Goal: Communication & Community: Answer question/provide support

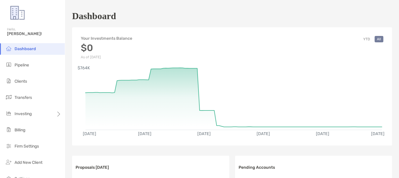
click at [26, 47] on span "Dashboard" at bounding box center [26, 48] width 22 height 5
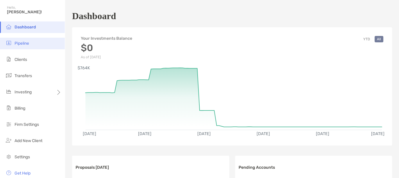
scroll to position [36, 0]
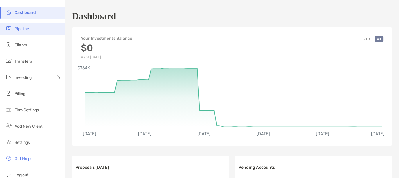
click at [27, 30] on span "Pipeline" at bounding box center [22, 28] width 15 height 5
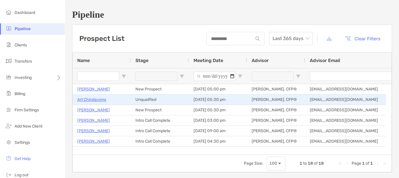
click at [99, 101] on p "Art Chindavong" at bounding box center [91, 99] width 29 height 7
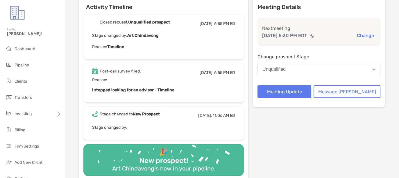
scroll to position [73, 0]
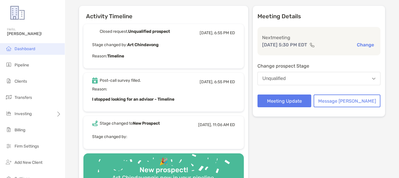
click at [22, 46] on li "Dashboard" at bounding box center [32, 49] width 65 height 12
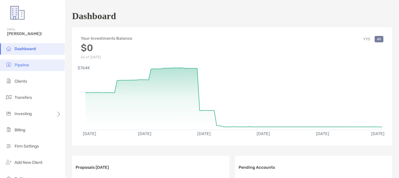
click at [23, 64] on span "Pipeline" at bounding box center [22, 65] width 15 height 5
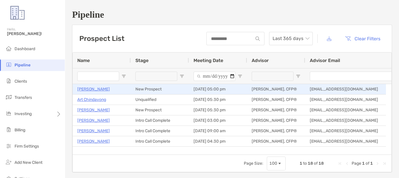
click at [88, 88] on p "Todd Proctor" at bounding box center [93, 89] width 33 height 7
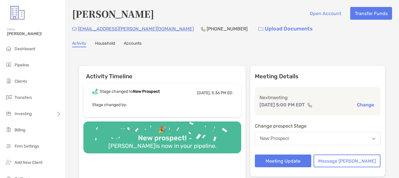
click at [106, 43] on link "Household" at bounding box center [105, 44] width 20 height 6
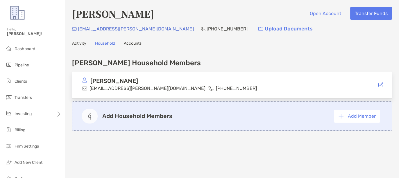
click at [78, 41] on link "Activity" at bounding box center [79, 44] width 14 height 6
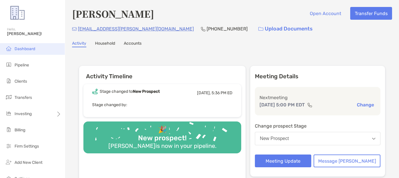
click at [19, 46] on span "Dashboard" at bounding box center [25, 48] width 21 height 5
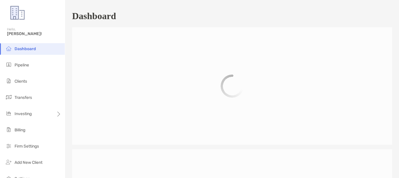
scroll to position [270, 0]
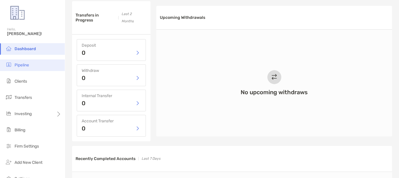
click at [25, 63] on span "Pipeline" at bounding box center [22, 65] width 15 height 5
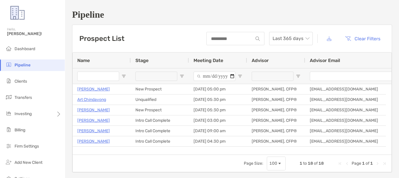
scroll to position [36, 0]
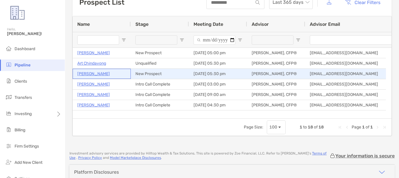
click at [96, 73] on p "Larry Calvelage" at bounding box center [93, 73] width 33 height 7
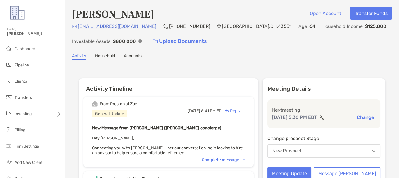
click at [223, 158] on div "Complete message" at bounding box center [223, 160] width 43 height 5
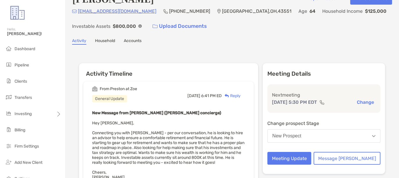
scroll to position [36, 0]
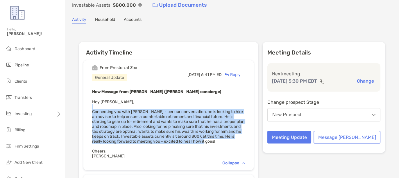
drag, startPoint x: 101, startPoint y: 109, endPoint x: 233, endPoint y: 141, distance: 135.7
click at [233, 141] on div "New Message from Preston Buhrmaster (Zoe concierge) Hey Erik, Connecting you wi…" at bounding box center [168, 123] width 153 height 71
copy span "Connecting you with Larry - per our conversation, he is looking to hire an advi…"
click at [107, 106] on div "New Message from Preston Buhrmaster (Zoe concierge) Hey Erik, Connecting you wi…" at bounding box center [168, 123] width 153 height 71
drag, startPoint x: 102, startPoint y: 103, endPoint x: 228, endPoint y: 138, distance: 131.1
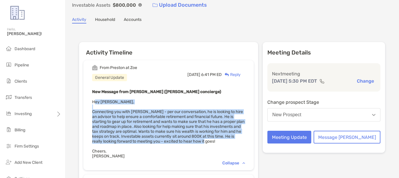
click at [228, 138] on div "New Message from Preston Buhrmaster (Zoe concierge) Hey Erik, Connecting you wi…" at bounding box center [168, 123] width 153 height 71
copy span "ey Erik, Connecting you with Larry - per our conversation, he is looking to hir…"
drag, startPoint x: 193, startPoint y: 123, endPoint x: 187, endPoint y: 121, distance: 6.8
click at [193, 123] on span "Hey Erik, Connecting you with Larry - per our conversation, he is looking to hi…" at bounding box center [168, 129] width 152 height 59
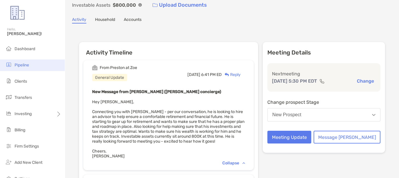
click at [21, 64] on span "Pipeline" at bounding box center [22, 65] width 15 height 5
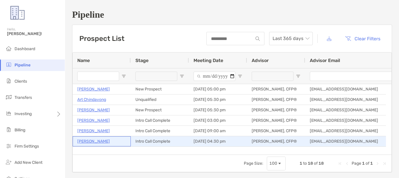
click at [98, 140] on p "Mike DiFrancesco" at bounding box center [93, 141] width 33 height 7
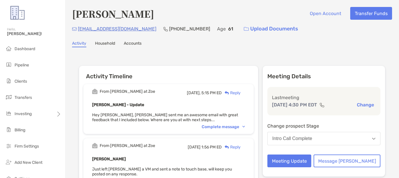
click at [227, 127] on div "Complete message" at bounding box center [223, 127] width 43 height 5
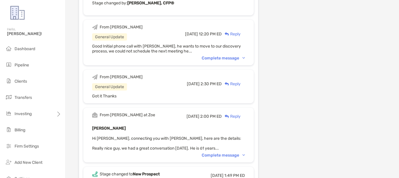
scroll to position [327, 0]
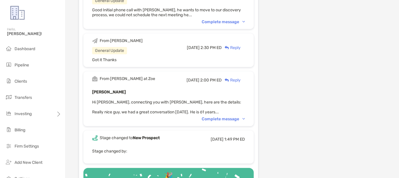
click at [229, 117] on div "Complete message" at bounding box center [223, 119] width 43 height 5
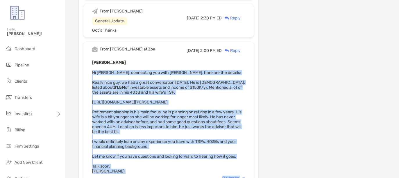
scroll to position [366, 0]
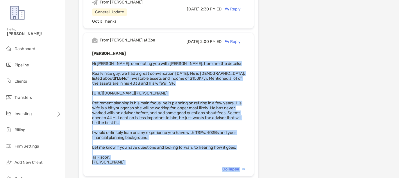
drag, startPoint x: 102, startPoint y: 93, endPoint x: 250, endPoint y: 137, distance: 153.6
click at [245, 137] on div "[PERSON_NAME] Hi [PERSON_NAME], connecting you with [PERSON_NAME], here are the…" at bounding box center [168, 107] width 153 height 115
copy span "Hi [PERSON_NAME], connecting you with [PERSON_NAME], here are the details: Real…"
click at [223, 77] on div "[PERSON_NAME] Hi [PERSON_NAME], connecting you with [PERSON_NAME], here are the…" at bounding box center [168, 107] width 153 height 115
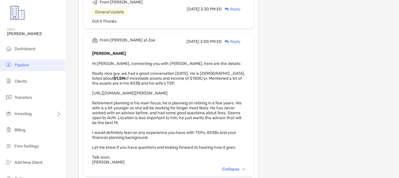
click at [24, 67] on span "Pipeline" at bounding box center [22, 65] width 15 height 5
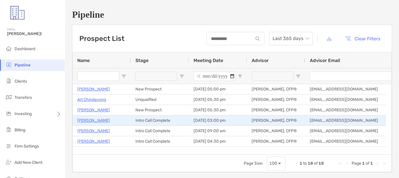
click at [89, 121] on p "[PERSON_NAME]" at bounding box center [93, 120] width 33 height 7
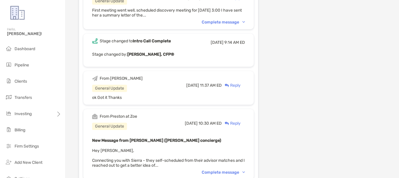
scroll to position [327, 0]
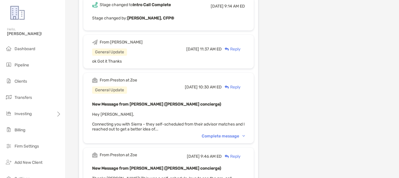
click at [232, 134] on div "Complete message" at bounding box center [223, 136] width 43 height 5
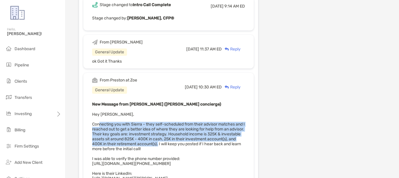
drag, startPoint x: 105, startPoint y: 114, endPoint x: 197, endPoint y: 133, distance: 94.3
click at [197, 133] on span "Hey Erik, Connecting you with Sierra - they self-scheduled from their advisor m…" at bounding box center [168, 159] width 153 height 94
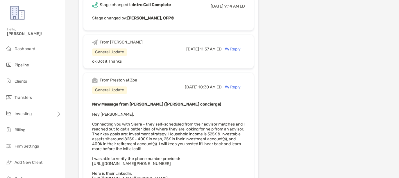
click at [101, 117] on div "From Preston at Zoe General Update Fri, Aug 1 10:30 AM ED Reply New Message fro…" at bounding box center [168, 145] width 170 height 145
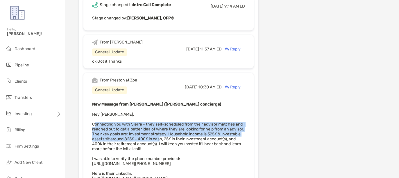
drag, startPoint x: 101, startPoint y: 116, endPoint x: 189, endPoint y: 130, distance: 89.4
click at [189, 130] on span "Hey Erik, Connecting you with Sierra - they self-scheduled from their advisor m…" at bounding box center [168, 159] width 153 height 94
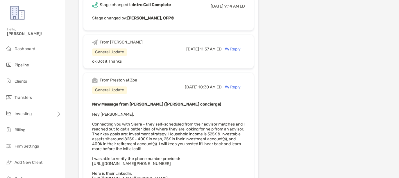
click at [200, 135] on span "Hey Erik, Connecting you with Sierra - they self-scheduled from their advisor m…" at bounding box center [168, 159] width 153 height 94
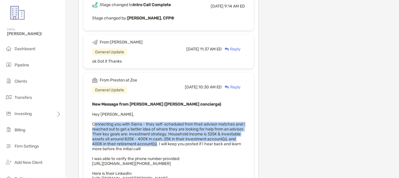
drag, startPoint x: 147, startPoint y: 134, endPoint x: 80, endPoint y: 117, distance: 68.4
click at [80, 117] on div "From Matthew at Zoe General Update Fri, Aug 8 11:09 AM ED Reply New Message fro…" at bounding box center [168, 85] width 179 height 639
copy span "Connecting you with Sierra - they self-scheduled from their advisor matches and…"
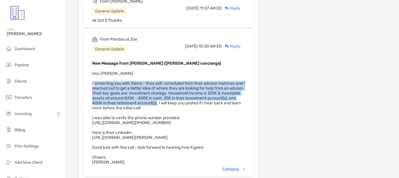
scroll to position [400, 0]
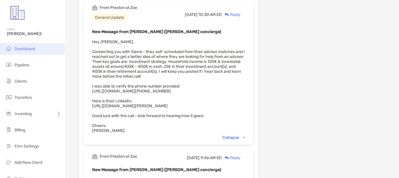
click at [26, 49] on span "Dashboard" at bounding box center [25, 48] width 21 height 5
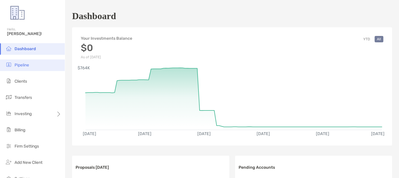
click at [30, 64] on li "Pipeline" at bounding box center [32, 66] width 65 height 12
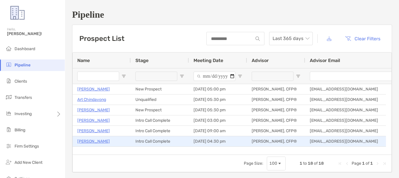
click at [99, 142] on p "Mike DiFrancesco" at bounding box center [93, 141] width 33 height 7
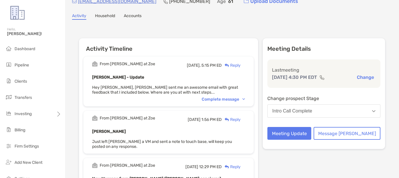
scroll to position [36, 0]
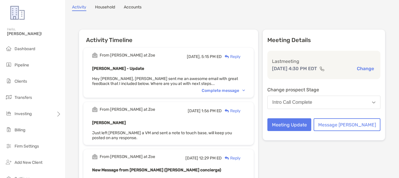
click at [238, 89] on div "Complete message" at bounding box center [223, 90] width 43 height 5
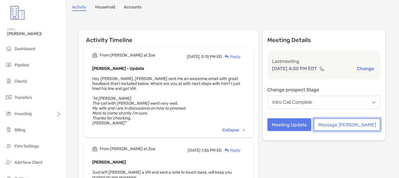
click at [359, 125] on button "Message Zoe" at bounding box center [347, 125] width 67 height 13
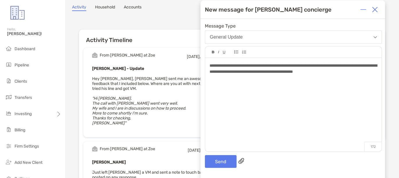
click at [375, 69] on div "**********" at bounding box center [292, 69] width 167 height 12
click at [371, 74] on div "**********" at bounding box center [292, 69] width 167 height 12
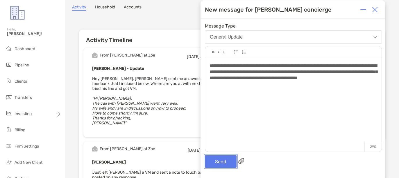
click at [216, 164] on button "Send" at bounding box center [221, 161] width 32 height 13
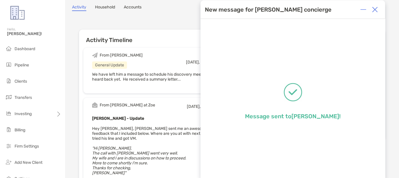
scroll to position [73, 0]
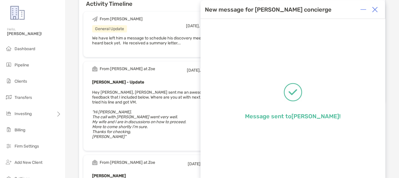
click at [108, 115] on em "The call with Erik went very well." at bounding box center [135, 117] width 86 height 5
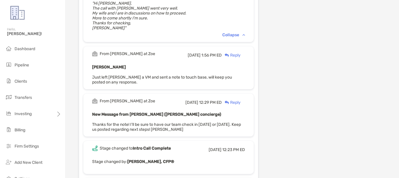
scroll to position [145, 0]
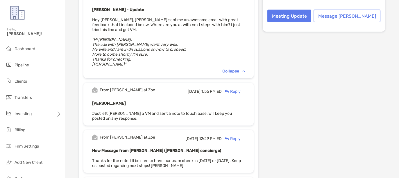
drag, startPoint x: 102, startPoint y: 35, endPoint x: 141, endPoint y: 57, distance: 45.0
click at [141, 57] on div "Mike DiFrancesco - Update Hey Erik, Mike sent me an awesome email with great fe…" at bounding box center [168, 36] width 153 height 61
copy span "Hi Paul. The call with Erik went very well. My wife and I are in discussions on…"
click at [22, 62] on li "Pipeline" at bounding box center [32, 66] width 65 height 12
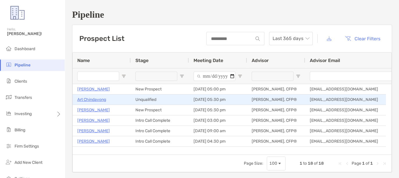
click at [91, 98] on p "Art Chindavong" at bounding box center [91, 99] width 29 height 7
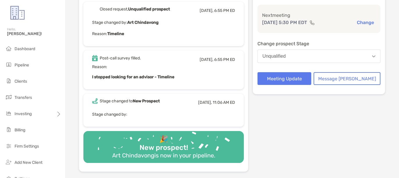
scroll to position [109, 0]
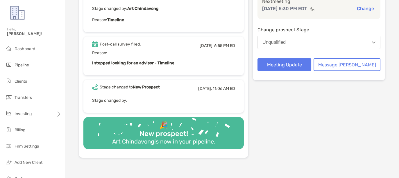
click at [172, 61] on b "I stopped looking for an advisor - Timeline" at bounding box center [133, 63] width 82 height 5
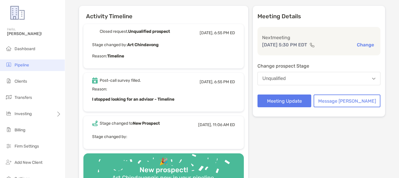
click at [22, 61] on li "Pipeline" at bounding box center [32, 66] width 65 height 12
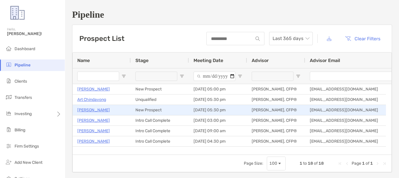
click at [91, 112] on p "[PERSON_NAME]" at bounding box center [93, 110] width 33 height 7
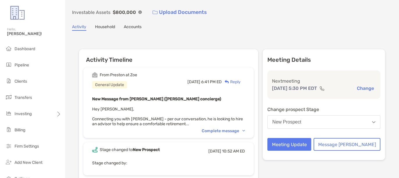
scroll to position [73, 0]
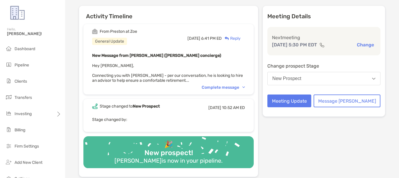
click at [227, 85] on div "Complete message" at bounding box center [223, 87] width 43 height 5
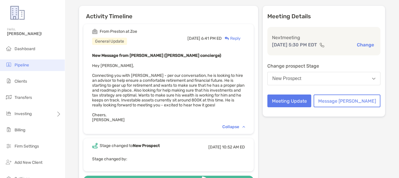
click at [25, 66] on span "Pipeline" at bounding box center [22, 65] width 15 height 5
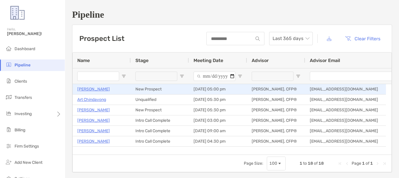
click at [94, 90] on p "[PERSON_NAME]" at bounding box center [93, 89] width 33 height 7
